Goal: Find specific page/section: Find specific page/section

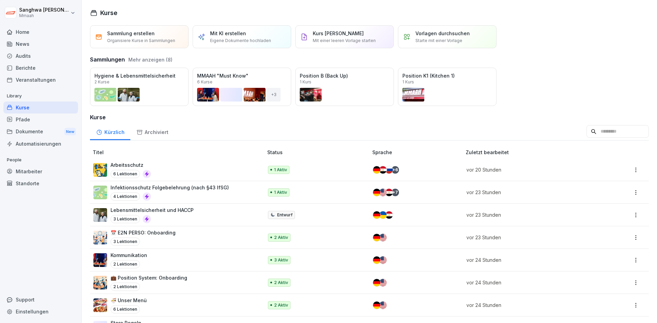
click at [284, 127] on div "Kürzlich Archiviert" at bounding box center [369, 132] width 559 height 18
click at [218, 121] on h3 "Kurse" at bounding box center [369, 117] width 559 height 8
click at [210, 114] on h3 "Kurse" at bounding box center [369, 117] width 559 height 8
click at [218, 126] on div "Kürzlich Archiviert" at bounding box center [369, 132] width 559 height 18
click at [215, 123] on div "Kürzlich Archiviert" at bounding box center [369, 132] width 559 height 18
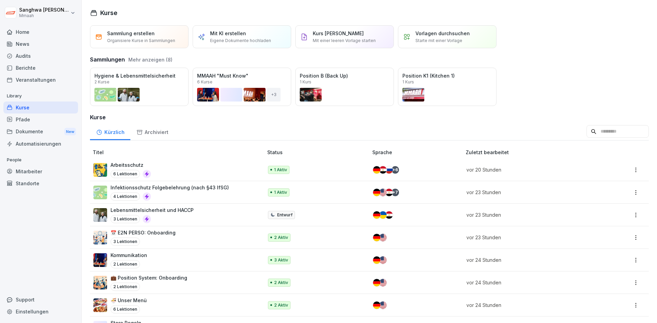
click at [219, 121] on h3 "Kurse" at bounding box center [369, 117] width 559 height 8
click at [0, 0] on div "Öffnen" at bounding box center [0, 0] width 0 height 0
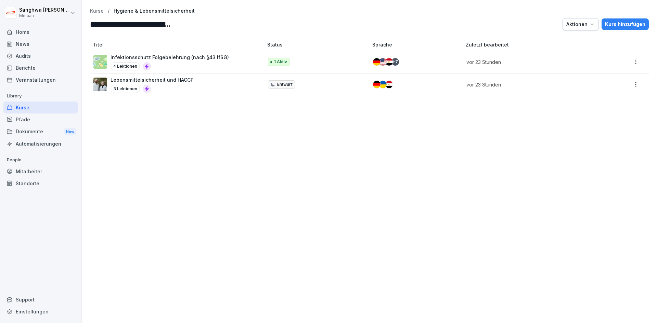
click at [224, 164] on div "Titel Status Sprache Zuletzt bearbeitet Infektionsschutz Folgebelehrung (nach §…" at bounding box center [369, 179] width 575 height 289
